Goal: Information Seeking & Learning: Learn about a topic

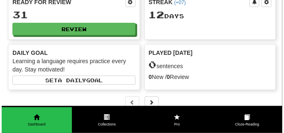
scroll to position [62, 0]
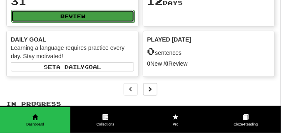
click at [106, 22] on button "Review" at bounding box center [72, 16] width 123 height 12
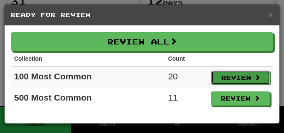
click at [220, 75] on button "Review" at bounding box center [240, 78] width 59 height 14
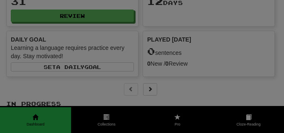
select select "**"
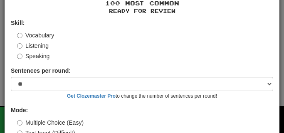
scroll to position [77, 0]
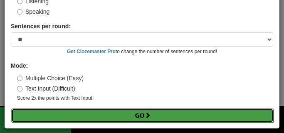
click at [77, 110] on button "Go" at bounding box center [142, 115] width 262 height 14
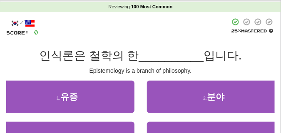
scroll to position [42, 0]
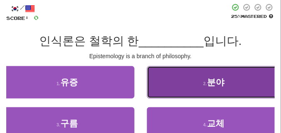
click at [171, 88] on button "2 . 분야" at bounding box center [214, 82] width 134 height 32
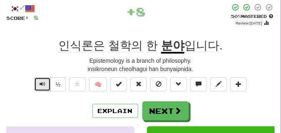
click at [43, 82] on span "Text-to-speech controls" at bounding box center [42, 84] width 6 height 6
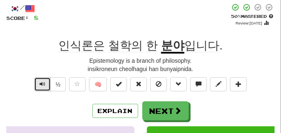
click at [43, 82] on span "Text-to-speech controls" at bounding box center [42, 84] width 6 height 6
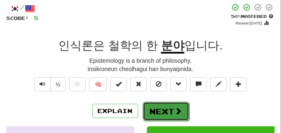
click at [169, 106] on button "Next" at bounding box center [166, 111] width 47 height 19
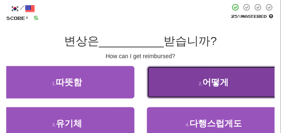
click at [157, 77] on button "2 . 어떻게" at bounding box center [214, 82] width 134 height 32
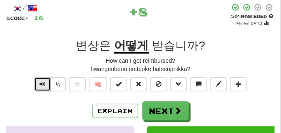
click at [41, 82] on span "Text-to-speech controls" at bounding box center [42, 84] width 6 height 6
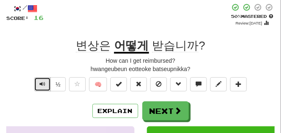
click at [41, 82] on span "Text-to-speech controls" at bounding box center [42, 84] width 6 height 6
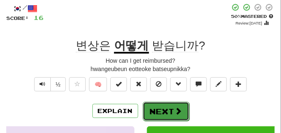
click at [143, 108] on button "Next" at bounding box center [166, 111] width 47 height 19
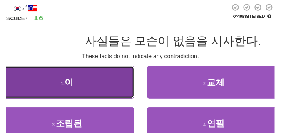
click at [99, 81] on button "1 . 이" at bounding box center [67, 82] width 134 height 32
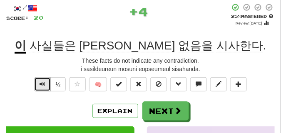
click at [44, 86] on span "Text-to-speech controls" at bounding box center [42, 84] width 6 height 6
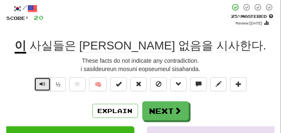
click at [44, 86] on span "Text-to-speech controls" at bounding box center [42, 84] width 6 height 6
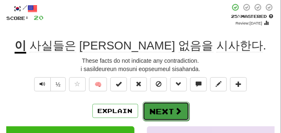
click at [171, 104] on button "Next" at bounding box center [166, 111] width 47 height 19
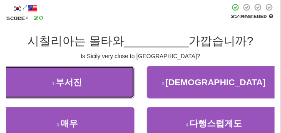
drag, startPoint x: 128, startPoint y: 81, endPoint x: 105, endPoint y: 59, distance: 31.8
click at [105, 59] on div "/ Score: 20 25 % Mastered 시칠리아는 몰타와 __________ 가깝습니까? Is Sicily very close to M…" at bounding box center [140, 84] width 268 height 163
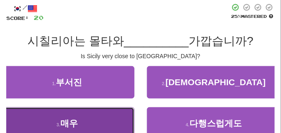
click at [101, 118] on button "3 . 매우" at bounding box center [67, 123] width 134 height 32
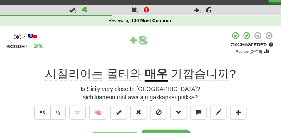
scroll to position [21, 0]
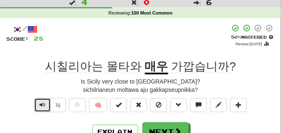
click at [41, 101] on button "Text-to-speech controls" at bounding box center [42, 105] width 17 height 14
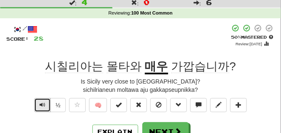
click at [41, 101] on button "Text-to-speech controls" at bounding box center [42, 105] width 17 height 14
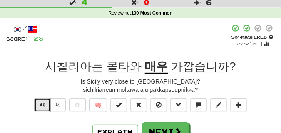
click at [41, 101] on button "Text-to-speech controls" at bounding box center [42, 105] width 17 height 14
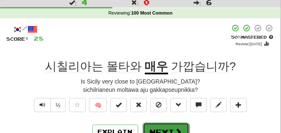
click at [164, 127] on button "Next" at bounding box center [166, 132] width 47 height 19
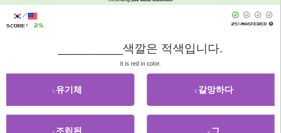
scroll to position [42, 0]
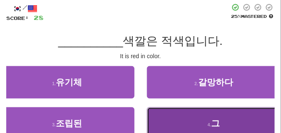
click at [164, 114] on button "4 . 그" at bounding box center [214, 123] width 134 height 32
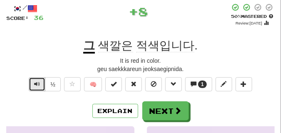
click at [36, 84] on span "Text-to-speech controls" at bounding box center [37, 84] width 6 height 6
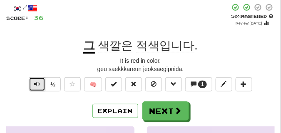
click at [37, 81] on span "Text-to-speech controls" at bounding box center [37, 84] width 6 height 6
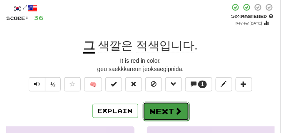
click at [151, 111] on button "Next" at bounding box center [166, 111] width 47 height 19
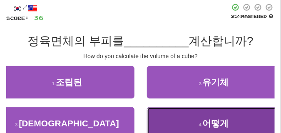
click at [206, 123] on span "어떻게" at bounding box center [215, 123] width 26 height 10
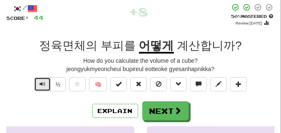
click at [41, 85] on span "Text-to-speech controls" at bounding box center [42, 84] width 6 height 6
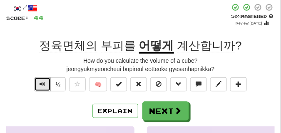
click at [41, 85] on span "Text-to-speech controls" at bounding box center [42, 84] width 6 height 6
click at [46, 83] on button "Text-to-speech controls" at bounding box center [42, 84] width 17 height 14
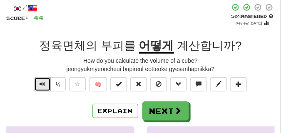
click at [46, 83] on button "Text-to-speech controls" at bounding box center [42, 84] width 17 height 14
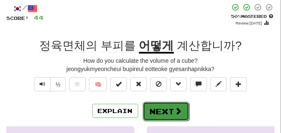
click at [155, 106] on button "Next" at bounding box center [166, 111] width 47 height 19
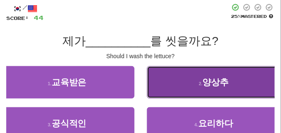
click at [195, 79] on button "2 . 양상추" at bounding box center [214, 82] width 134 height 32
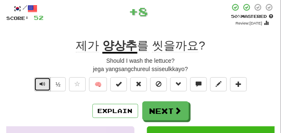
click at [40, 84] on span "Text-to-speech controls" at bounding box center [42, 84] width 6 height 6
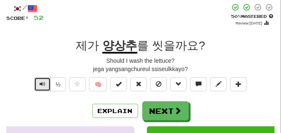
click at [40, 84] on span "Text-to-speech controls" at bounding box center [42, 84] width 6 height 6
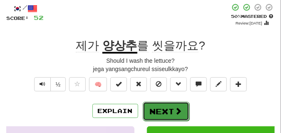
click at [158, 106] on button "Next" at bounding box center [166, 111] width 47 height 19
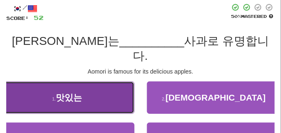
click at [41, 86] on button "1 . 맛있는" at bounding box center [67, 97] width 134 height 32
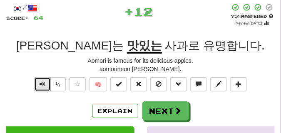
click at [47, 83] on button "Text-to-speech controls" at bounding box center [42, 84] width 17 height 14
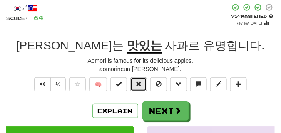
click at [140, 83] on span at bounding box center [139, 84] width 6 height 6
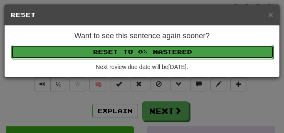
click at [132, 54] on button "Reset to 0% Mastered" at bounding box center [142, 52] width 262 height 14
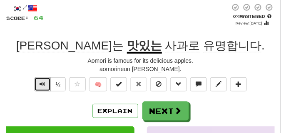
click at [41, 86] on span "Text-to-speech controls" at bounding box center [42, 84] width 6 height 6
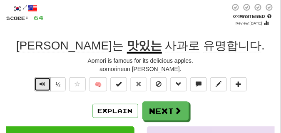
click at [41, 86] on span "Text-to-speech controls" at bounding box center [42, 84] width 6 height 6
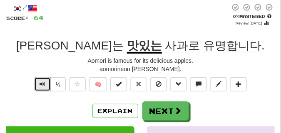
click at [41, 86] on span "Text-to-speech controls" at bounding box center [42, 84] width 6 height 6
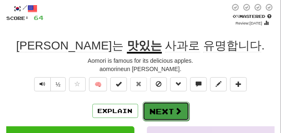
click at [161, 105] on button "Next" at bounding box center [166, 111] width 47 height 19
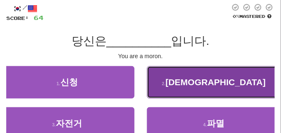
click at [201, 84] on button "2 . 바보" at bounding box center [214, 82] width 134 height 32
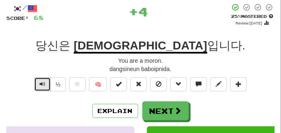
click at [46, 81] on button "Text-to-speech controls" at bounding box center [42, 84] width 17 height 14
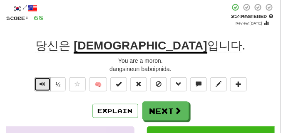
click at [46, 81] on button "Text-to-speech controls" at bounding box center [42, 84] width 17 height 14
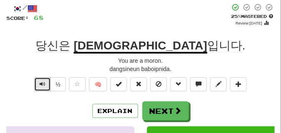
click at [46, 81] on button "Text-to-speech controls" at bounding box center [42, 84] width 17 height 14
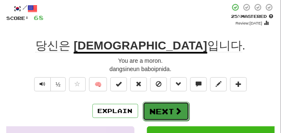
click at [167, 103] on button "Next" at bounding box center [166, 111] width 47 height 19
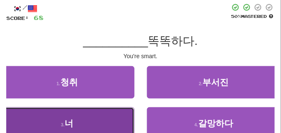
click at [112, 110] on button "3 . 너" at bounding box center [67, 123] width 134 height 32
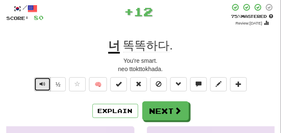
click at [48, 86] on button "Text-to-speech controls" at bounding box center [42, 84] width 17 height 14
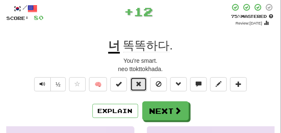
click at [134, 84] on button at bounding box center [138, 84] width 17 height 14
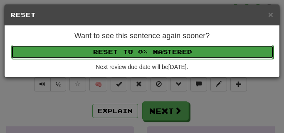
click at [130, 54] on button "Reset to 0% Mastered" at bounding box center [142, 52] width 262 height 14
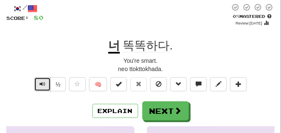
click at [43, 81] on span "Text-to-speech controls" at bounding box center [42, 84] width 6 height 6
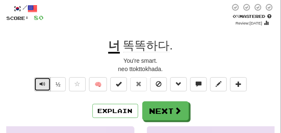
click at [43, 81] on span "Text-to-speech controls" at bounding box center [42, 84] width 6 height 6
click at [44, 84] on span "Text-to-speech controls" at bounding box center [42, 84] width 6 height 6
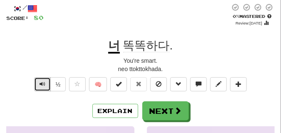
click at [44, 84] on span "Text-to-speech controls" at bounding box center [42, 84] width 6 height 6
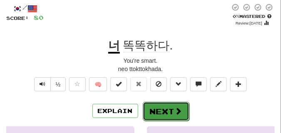
click at [156, 107] on button "Next" at bounding box center [166, 111] width 47 height 19
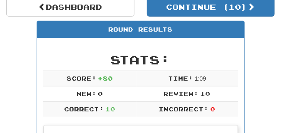
scroll to position [37, 0]
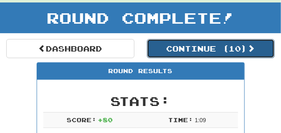
click at [179, 47] on button "Continue ( 10 )" at bounding box center [211, 48] width 128 height 19
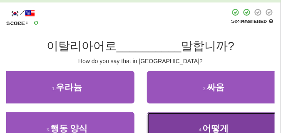
click at [180, 123] on button "4 . 어떻게" at bounding box center [214, 128] width 134 height 32
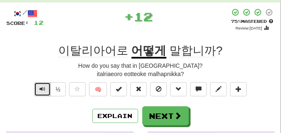
click at [40, 88] on span "Text-to-speech controls" at bounding box center [42, 89] width 6 height 6
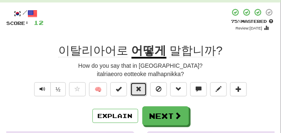
click at [140, 88] on span at bounding box center [139, 89] width 6 height 6
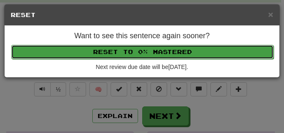
click at [141, 58] on button "Reset to 0% Mastered" at bounding box center [142, 52] width 262 height 14
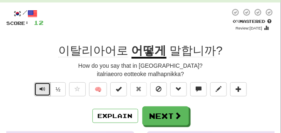
click at [45, 86] on button "Text-to-speech controls" at bounding box center [42, 89] width 17 height 14
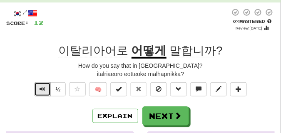
click at [45, 86] on button "Text-to-speech controls" at bounding box center [42, 89] width 17 height 14
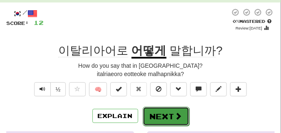
click at [158, 111] on button "Next" at bounding box center [166, 116] width 47 height 19
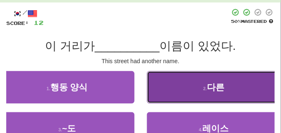
click at [176, 89] on button "2 . 다른" at bounding box center [214, 87] width 134 height 32
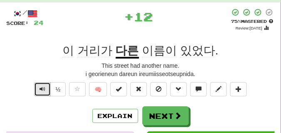
click at [45, 89] on button "Text-to-speech controls" at bounding box center [42, 89] width 17 height 14
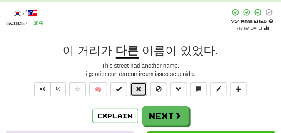
click at [145, 89] on button at bounding box center [138, 89] width 17 height 14
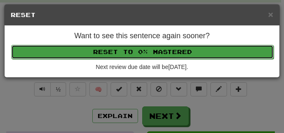
click at [143, 54] on button "Reset to 0% Mastered" at bounding box center [142, 52] width 262 height 14
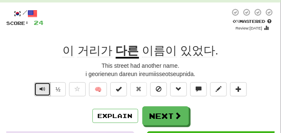
click at [39, 88] on span "Text-to-speech controls" at bounding box center [42, 89] width 6 height 6
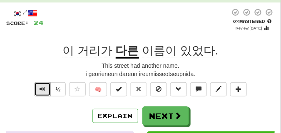
click at [39, 88] on span "Text-to-speech controls" at bounding box center [42, 89] width 6 height 6
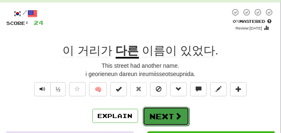
click at [161, 113] on button "Next" at bounding box center [166, 116] width 47 height 19
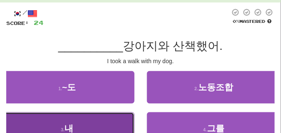
click at [60, 121] on button "3 . 내" at bounding box center [67, 128] width 134 height 32
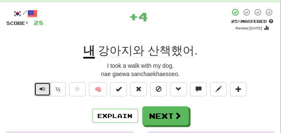
click at [43, 91] on span "Text-to-speech controls" at bounding box center [42, 89] width 6 height 6
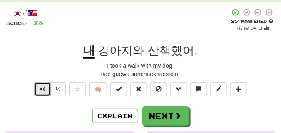
click at [43, 91] on span "Text-to-speech controls" at bounding box center [42, 89] width 6 height 6
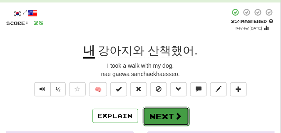
click at [157, 113] on button "Next" at bounding box center [166, 116] width 47 height 19
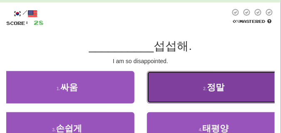
click at [170, 91] on button "2 . 정말" at bounding box center [214, 87] width 134 height 32
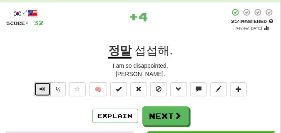
click at [42, 89] on span "Text-to-speech controls" at bounding box center [42, 89] width 6 height 6
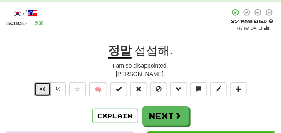
click at [42, 89] on span "Text-to-speech controls" at bounding box center [42, 89] width 6 height 6
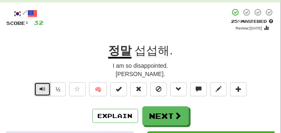
click at [42, 89] on span "Text-to-speech controls" at bounding box center [42, 89] width 6 height 6
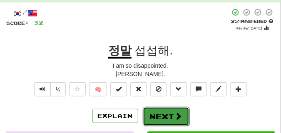
click at [174, 110] on button "Next" at bounding box center [166, 116] width 47 height 19
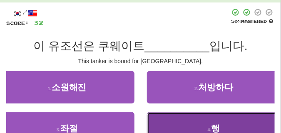
click at [185, 122] on button "4 . 행" at bounding box center [214, 128] width 134 height 32
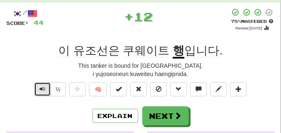
click at [44, 90] on span "Text-to-speech controls" at bounding box center [42, 89] width 6 height 6
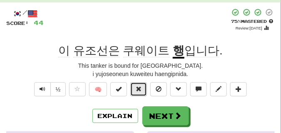
click at [139, 90] on span at bounding box center [139, 89] width 6 height 6
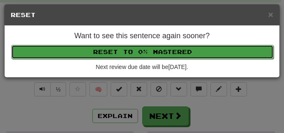
click at [132, 56] on button "Reset to 0% Mastered" at bounding box center [142, 52] width 262 height 14
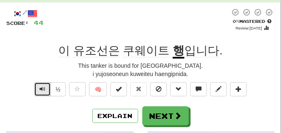
click at [47, 87] on button "Text-to-speech controls" at bounding box center [42, 89] width 17 height 14
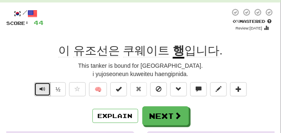
click at [47, 87] on button "Text-to-speech controls" at bounding box center [42, 89] width 17 height 14
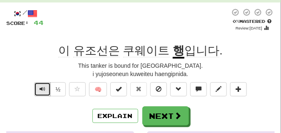
click at [47, 87] on button "Text-to-speech controls" at bounding box center [42, 89] width 17 height 14
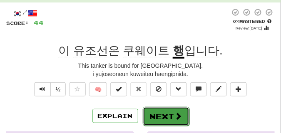
click at [169, 110] on button "Next" at bounding box center [166, 116] width 47 height 19
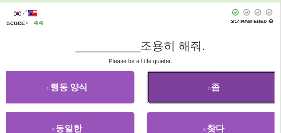
click at [165, 80] on button "2 . 좀" at bounding box center [214, 87] width 134 height 32
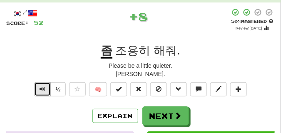
click at [45, 89] on button "Text-to-speech controls" at bounding box center [42, 89] width 17 height 14
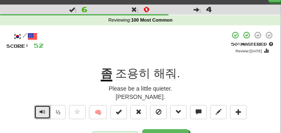
scroll to position [21, 0]
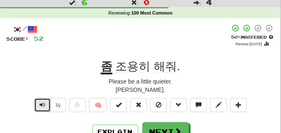
click at [39, 104] on span "Text-to-speech controls" at bounding box center [42, 105] width 6 height 6
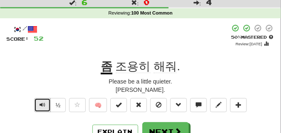
click at [39, 104] on span "Text-to-speech controls" at bounding box center [42, 105] width 6 height 6
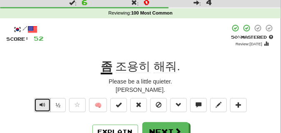
click at [39, 104] on span "Text-to-speech controls" at bounding box center [42, 105] width 6 height 6
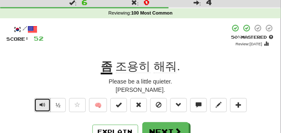
click at [39, 104] on span "Text-to-speech controls" at bounding box center [42, 105] width 6 height 6
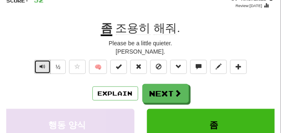
scroll to position [62, 0]
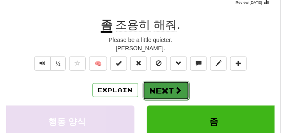
click at [162, 84] on button "Next" at bounding box center [166, 90] width 47 height 19
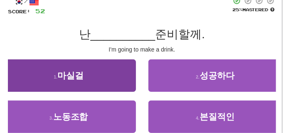
scroll to position [42, 0]
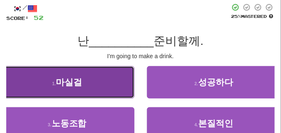
click at [99, 81] on button "1 . 마실걸" at bounding box center [67, 82] width 134 height 32
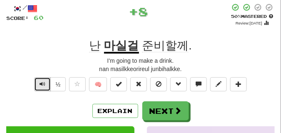
click at [43, 84] on span "Text-to-speech controls" at bounding box center [42, 84] width 6 height 6
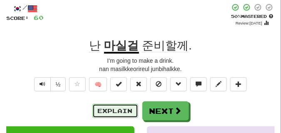
click at [115, 109] on button "Explain" at bounding box center [115, 111] width 46 height 14
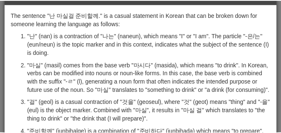
scroll to position [0, 0]
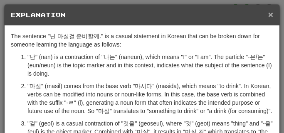
click at [268, 12] on span "×" at bounding box center [270, 15] width 5 height 10
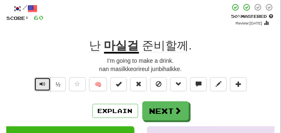
click at [43, 82] on span "Text-to-speech controls" at bounding box center [42, 84] width 6 height 6
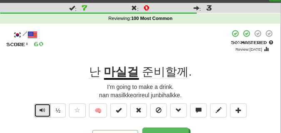
scroll to position [42, 0]
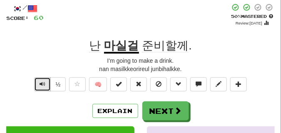
click at [38, 86] on button "Text-to-speech controls" at bounding box center [42, 84] width 17 height 14
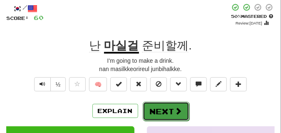
click at [159, 102] on button "Next" at bounding box center [166, 111] width 47 height 19
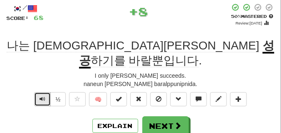
click at [42, 96] on span "Text-to-speech controls" at bounding box center [42, 99] width 6 height 6
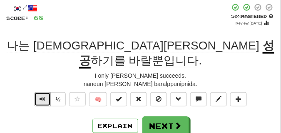
click at [42, 96] on span "Text-to-speech controls" at bounding box center [42, 99] width 6 height 6
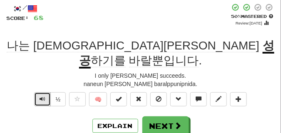
click at [42, 96] on span "Text-to-speech controls" at bounding box center [42, 99] width 6 height 6
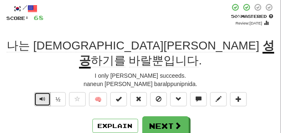
click at [42, 96] on span "Text-to-speech controls" at bounding box center [42, 99] width 6 height 6
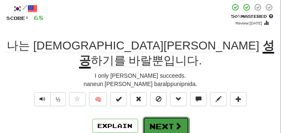
click at [165, 117] on button "Next" at bounding box center [166, 126] width 47 height 19
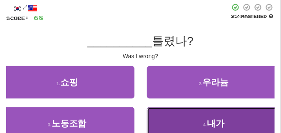
click at [172, 115] on button "4 . 내가" at bounding box center [214, 123] width 134 height 32
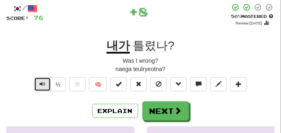
click at [41, 81] on span "Text-to-speech controls" at bounding box center [42, 84] width 6 height 6
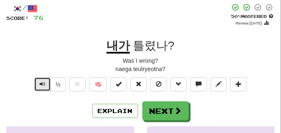
click at [41, 81] on span "Text-to-speech controls" at bounding box center [42, 84] width 6 height 6
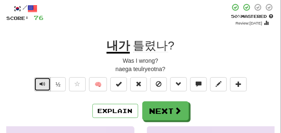
click at [41, 81] on span "Text-to-speech controls" at bounding box center [42, 84] width 6 height 6
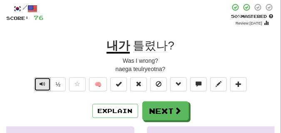
click at [41, 81] on span "Text-to-speech controls" at bounding box center [42, 84] width 6 height 6
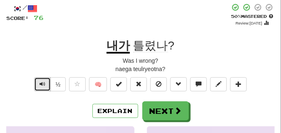
click at [41, 81] on span "Text-to-speech controls" at bounding box center [42, 84] width 6 height 6
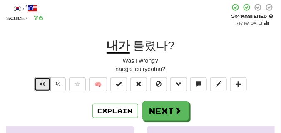
click at [41, 81] on span "Text-to-speech controls" at bounding box center [42, 84] width 6 height 6
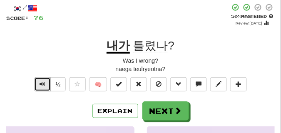
click at [41, 81] on span "Text-to-speech controls" at bounding box center [42, 84] width 6 height 6
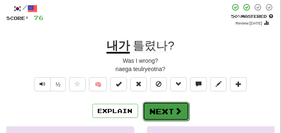
click at [165, 107] on button "Next" at bounding box center [166, 111] width 47 height 19
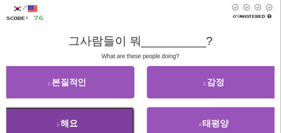
click at [67, 115] on button "3 . 해요" at bounding box center [67, 123] width 134 height 32
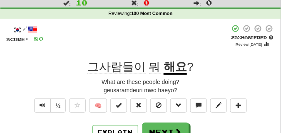
scroll to position [21, 0]
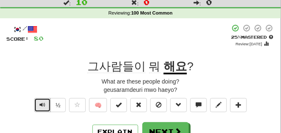
click at [47, 106] on button "Text-to-speech controls" at bounding box center [42, 105] width 17 height 14
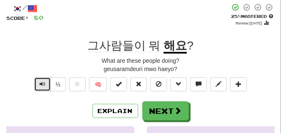
click at [42, 86] on span "Text-to-speech controls" at bounding box center [42, 84] width 6 height 6
click at [42, 85] on span "Text-to-speech controls" at bounding box center [42, 84] width 6 height 6
click at [40, 60] on div "What are these people doing?" at bounding box center [140, 61] width 268 height 8
click at [41, 87] on span "Text-to-speech controls" at bounding box center [42, 84] width 6 height 6
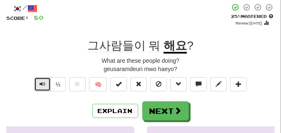
click at [40, 84] on span "Text-to-speech controls" at bounding box center [42, 84] width 6 height 6
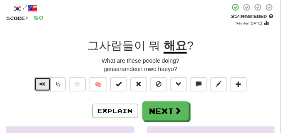
click at [40, 84] on span "Text-to-speech controls" at bounding box center [42, 84] width 6 height 6
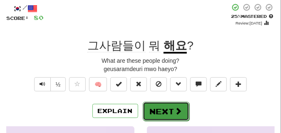
click at [163, 105] on button "Next" at bounding box center [166, 111] width 47 height 19
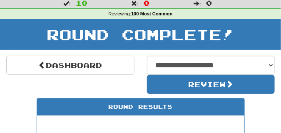
scroll to position [16, 0]
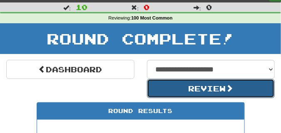
click at [180, 92] on button "Review" at bounding box center [211, 88] width 128 height 19
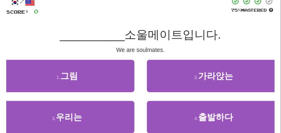
scroll to position [62, 0]
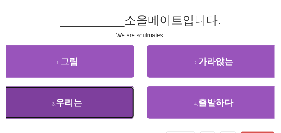
click at [86, 102] on button "3 . 우리는" at bounding box center [67, 102] width 134 height 32
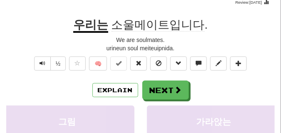
scroll to position [42, 0]
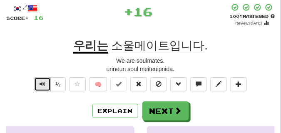
click at [38, 85] on button "Text-to-speech controls" at bounding box center [42, 84] width 17 height 14
click at [39, 85] on span "Text-to-speech controls" at bounding box center [42, 84] width 6 height 6
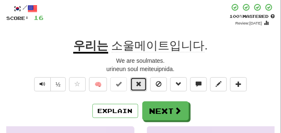
click at [139, 84] on span at bounding box center [139, 84] width 6 height 6
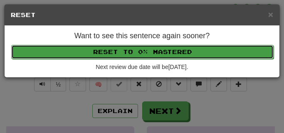
click at [140, 53] on button "Reset to 0% Mastered" at bounding box center [142, 52] width 262 height 14
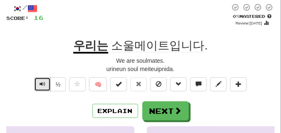
click at [44, 83] on span "Text-to-speech controls" at bounding box center [42, 84] width 6 height 6
click at [43, 83] on span "Text-to-speech controls" at bounding box center [42, 84] width 6 height 6
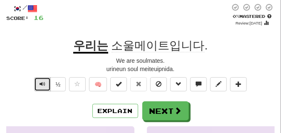
click at [43, 83] on span "Text-to-speech controls" at bounding box center [42, 84] width 6 height 6
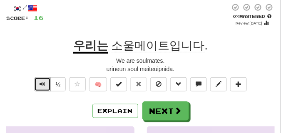
click at [43, 83] on span "Text-to-speech controls" at bounding box center [42, 84] width 6 height 6
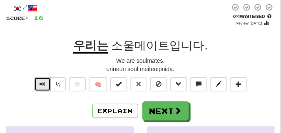
click at [43, 83] on span "Text-to-speech controls" at bounding box center [42, 84] width 6 height 6
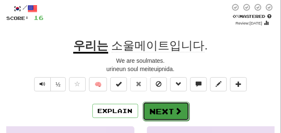
click at [169, 106] on button "Next" at bounding box center [166, 111] width 47 height 19
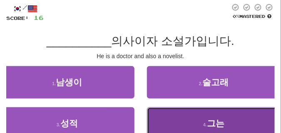
click at [169, 115] on button "4 . 그는" at bounding box center [214, 123] width 134 height 32
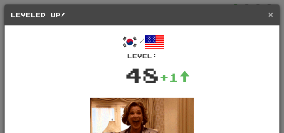
click at [268, 13] on span "×" at bounding box center [270, 15] width 5 height 10
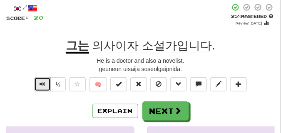
click at [42, 83] on span "Text-to-speech controls" at bounding box center [42, 84] width 6 height 6
click at [42, 82] on span "Text-to-speech controls" at bounding box center [42, 84] width 6 height 6
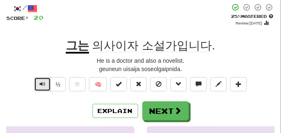
click at [42, 81] on span "Text-to-speech controls" at bounding box center [42, 84] width 6 height 6
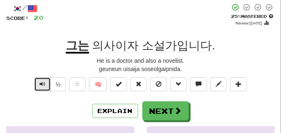
click at [42, 81] on span "Text-to-speech controls" at bounding box center [42, 84] width 6 height 6
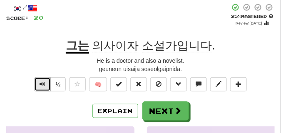
click at [42, 81] on span "Text-to-speech controls" at bounding box center [42, 84] width 6 height 6
click at [41, 85] on span "Text-to-speech controls" at bounding box center [42, 84] width 6 height 6
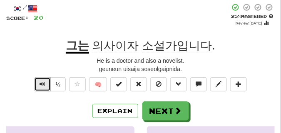
click at [41, 85] on span "Text-to-speech controls" at bounding box center [42, 84] width 6 height 6
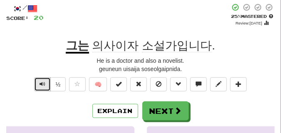
click at [41, 85] on span "Text-to-speech controls" at bounding box center [42, 84] width 6 height 6
click at [41, 84] on span "Text-to-speech controls" at bounding box center [42, 84] width 6 height 6
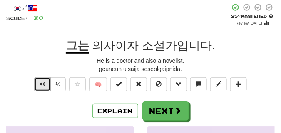
click at [41, 84] on span "Text-to-speech controls" at bounding box center [42, 84] width 6 height 6
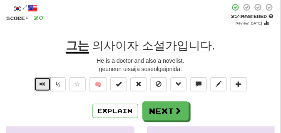
click at [41, 84] on span "Text-to-speech controls" at bounding box center [42, 84] width 6 height 6
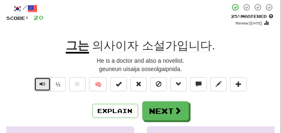
click at [41, 84] on span "Text-to-speech controls" at bounding box center [42, 84] width 6 height 6
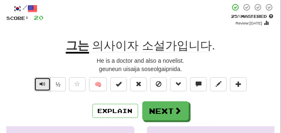
click at [41, 84] on span "Text-to-speech controls" at bounding box center [42, 84] width 6 height 6
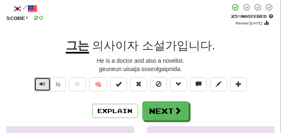
click at [41, 84] on span "Text-to-speech controls" at bounding box center [42, 84] width 6 height 6
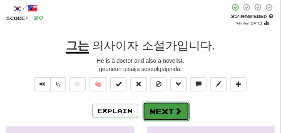
click at [158, 102] on button "Next" at bounding box center [166, 111] width 47 height 19
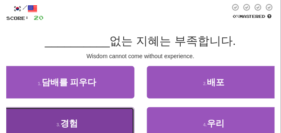
click at [43, 121] on button "3 . 경험" at bounding box center [67, 123] width 134 height 32
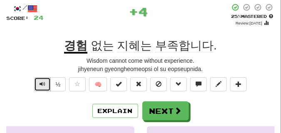
click at [47, 85] on button "Text-to-speech controls" at bounding box center [42, 84] width 17 height 14
click at [46, 85] on button "Text-to-speech controls" at bounding box center [42, 84] width 17 height 14
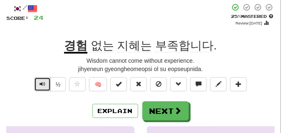
click at [46, 85] on button "Text-to-speech controls" at bounding box center [42, 84] width 17 height 14
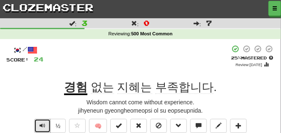
scroll to position [21, 0]
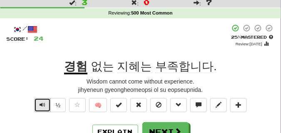
click at [46, 100] on button "Text-to-speech controls" at bounding box center [42, 105] width 17 height 14
click at [37, 104] on button "Text-to-speech controls" at bounding box center [42, 105] width 17 height 14
click at [40, 102] on span "Text-to-speech controls" at bounding box center [42, 105] width 6 height 6
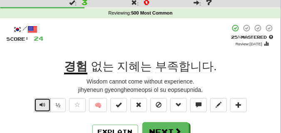
click at [40, 102] on span "Text-to-speech controls" at bounding box center [42, 105] width 6 height 6
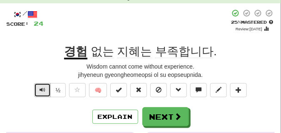
scroll to position [62, 0]
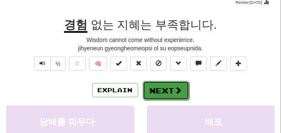
click at [157, 83] on button "Next" at bounding box center [166, 90] width 47 height 19
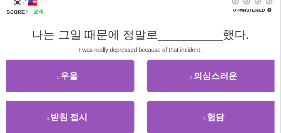
scroll to position [42, 0]
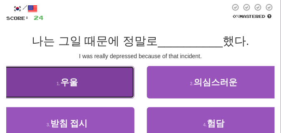
click at [111, 85] on button "1 . 우울" at bounding box center [67, 82] width 134 height 32
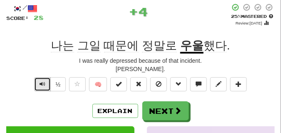
click at [42, 85] on span "Text-to-speech controls" at bounding box center [42, 84] width 6 height 6
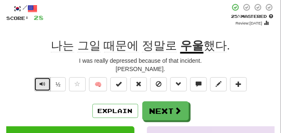
click at [42, 85] on span "Text-to-speech controls" at bounding box center [42, 84] width 6 height 6
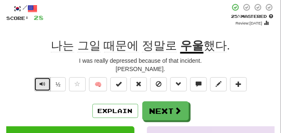
click at [42, 85] on span "Text-to-speech controls" at bounding box center [42, 84] width 6 height 6
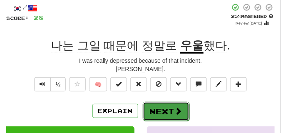
click at [161, 104] on button "Next" at bounding box center [166, 111] width 47 height 19
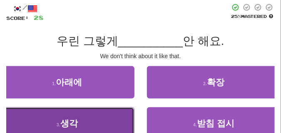
click at [67, 123] on span "생각" at bounding box center [68, 123] width 17 height 10
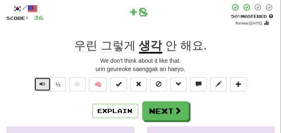
click at [44, 85] on span "Text-to-speech controls" at bounding box center [42, 84] width 6 height 6
click at [42, 83] on span "Text-to-speech controls" at bounding box center [42, 84] width 6 height 6
click at [44, 84] on span "Text-to-speech controls" at bounding box center [42, 84] width 6 height 6
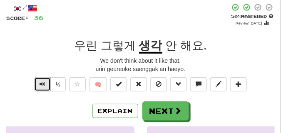
click at [44, 84] on span "Text-to-speech controls" at bounding box center [42, 84] width 6 height 6
click at [42, 80] on button "Text-to-speech controls" at bounding box center [42, 84] width 17 height 14
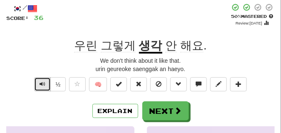
click at [42, 80] on button "Text-to-speech controls" at bounding box center [42, 84] width 17 height 14
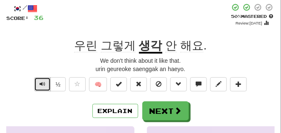
click at [42, 80] on button "Text-to-speech controls" at bounding box center [42, 84] width 17 height 14
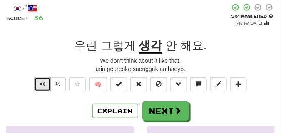
click at [42, 80] on button "Text-to-speech controls" at bounding box center [42, 84] width 17 height 14
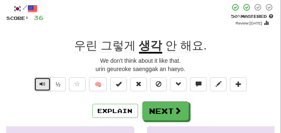
click at [42, 80] on button "Text-to-speech controls" at bounding box center [42, 84] width 17 height 14
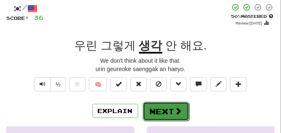
click at [158, 104] on button "Next" at bounding box center [166, 111] width 47 height 19
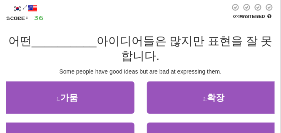
scroll to position [62, 0]
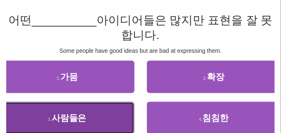
click at [53, 113] on button "3 . 사람들은" at bounding box center [67, 118] width 134 height 32
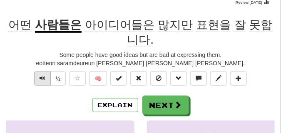
scroll to position [42, 0]
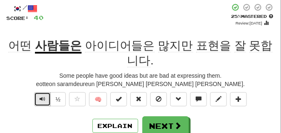
click at [42, 97] on span "Text-to-speech controls" at bounding box center [42, 99] width 6 height 6
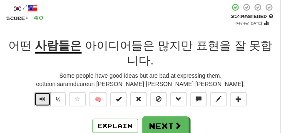
click at [42, 97] on span "Text-to-speech controls" at bounding box center [42, 99] width 6 height 6
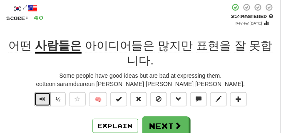
click at [41, 98] on span "Text-to-speech controls" at bounding box center [42, 99] width 6 height 6
click at [41, 97] on span "Text-to-speech controls" at bounding box center [42, 99] width 6 height 6
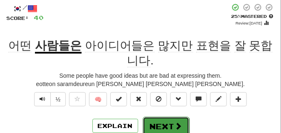
click at [159, 118] on button "Next" at bounding box center [166, 126] width 47 height 19
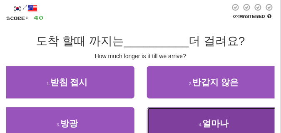
click at [174, 121] on button "4 . 얼마나" at bounding box center [214, 123] width 134 height 32
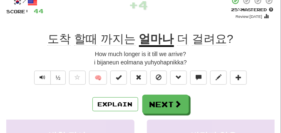
scroll to position [62, 0]
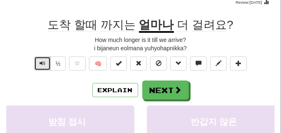
click at [45, 65] on button "Text-to-speech controls" at bounding box center [42, 64] width 17 height 14
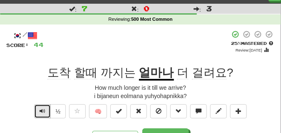
scroll to position [21, 0]
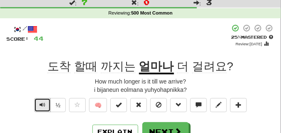
click at [45, 103] on button "Text-to-speech controls" at bounding box center [42, 105] width 17 height 14
click at [42, 105] on span "Text-to-speech controls" at bounding box center [42, 105] width 6 height 6
click at [42, 103] on span "Text-to-speech controls" at bounding box center [42, 105] width 6 height 6
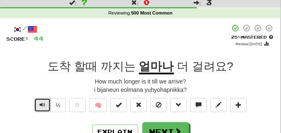
click at [40, 106] on span "Text-to-speech controls" at bounding box center [42, 105] width 6 height 6
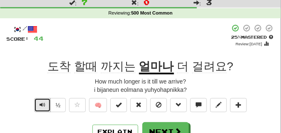
click at [40, 106] on span "Text-to-speech controls" at bounding box center [42, 105] width 6 height 6
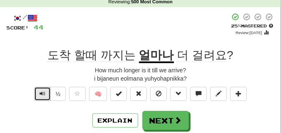
scroll to position [42, 0]
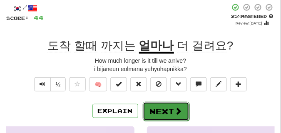
click at [159, 105] on button "Next" at bounding box center [166, 111] width 47 height 19
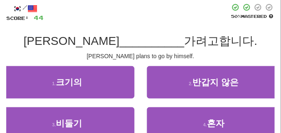
click at [20, 65] on div "/ Score: 44 50 % Mastered 닉은 __________ 가려고합니다. Nick plans to go by himself. 1 …" at bounding box center [140, 84] width 268 height 163
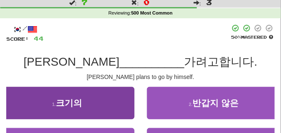
scroll to position [62, 0]
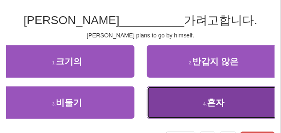
click at [165, 98] on button "4 . 혼자" at bounding box center [214, 102] width 134 height 32
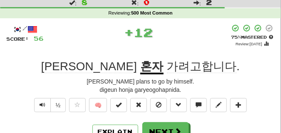
scroll to position [21, 0]
click at [41, 104] on span "Text-to-speech controls" at bounding box center [42, 105] width 6 height 6
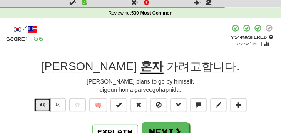
click at [41, 104] on span "Text-to-speech controls" at bounding box center [42, 105] width 6 height 6
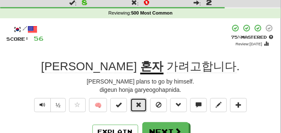
click at [140, 102] on span at bounding box center [139, 105] width 6 height 6
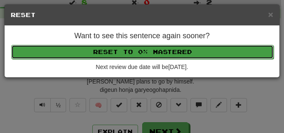
click at [123, 53] on button "Reset to 0% Mastered" at bounding box center [142, 52] width 262 height 14
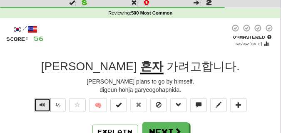
click at [41, 108] on span "Text-to-speech controls" at bounding box center [42, 105] width 6 height 6
click at [40, 107] on span "Text-to-speech controls" at bounding box center [42, 105] width 6 height 6
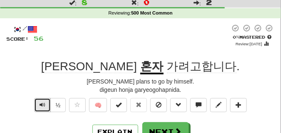
click at [40, 107] on span "Text-to-speech controls" at bounding box center [42, 105] width 6 height 6
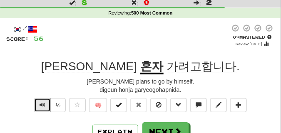
click at [40, 107] on span "Text-to-speech controls" at bounding box center [42, 105] width 6 height 6
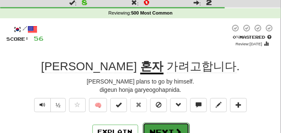
click at [170, 124] on button "Next" at bounding box center [166, 132] width 47 height 19
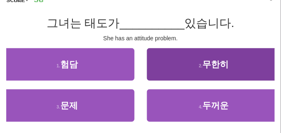
scroll to position [62, 0]
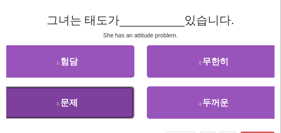
click at [94, 106] on button "3 . 문제" at bounding box center [67, 102] width 134 height 32
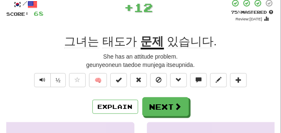
scroll to position [21, 0]
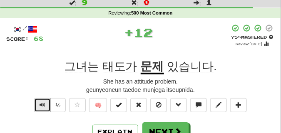
click at [46, 104] on button "Text-to-speech controls" at bounding box center [42, 105] width 17 height 14
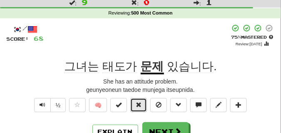
click at [138, 104] on span at bounding box center [139, 105] width 6 height 6
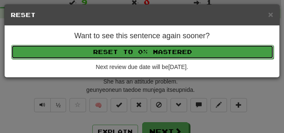
click at [138, 53] on button "Reset to 0% Mastered" at bounding box center [142, 52] width 262 height 14
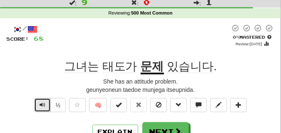
click at [38, 104] on button "Text-to-speech controls" at bounding box center [42, 105] width 17 height 14
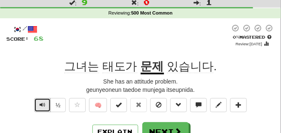
click at [43, 102] on span "Text-to-speech controls" at bounding box center [42, 105] width 6 height 6
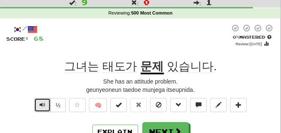
click at [43, 102] on span "Text-to-speech controls" at bounding box center [42, 105] width 6 height 6
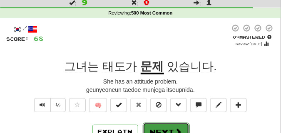
click at [156, 126] on button "Next" at bounding box center [166, 132] width 47 height 19
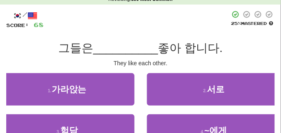
scroll to position [42, 0]
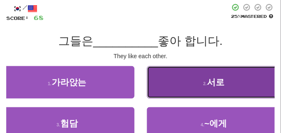
click at [218, 86] on span "서로" at bounding box center [215, 82] width 17 height 10
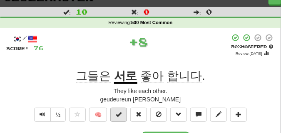
scroll to position [21, 0]
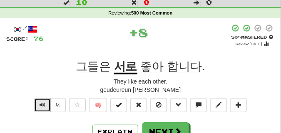
click at [39, 103] on span "Text-to-speech controls" at bounding box center [42, 105] width 6 height 6
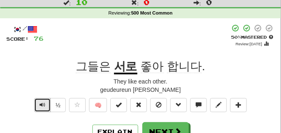
click at [39, 103] on span "Text-to-speech controls" at bounding box center [42, 105] width 6 height 6
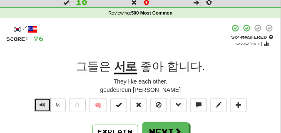
click at [39, 103] on span "Text-to-speech controls" at bounding box center [42, 105] width 6 height 6
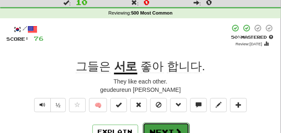
click at [163, 130] on button "Next" at bounding box center [166, 132] width 47 height 19
